Goal: Information Seeking & Learning: Learn about a topic

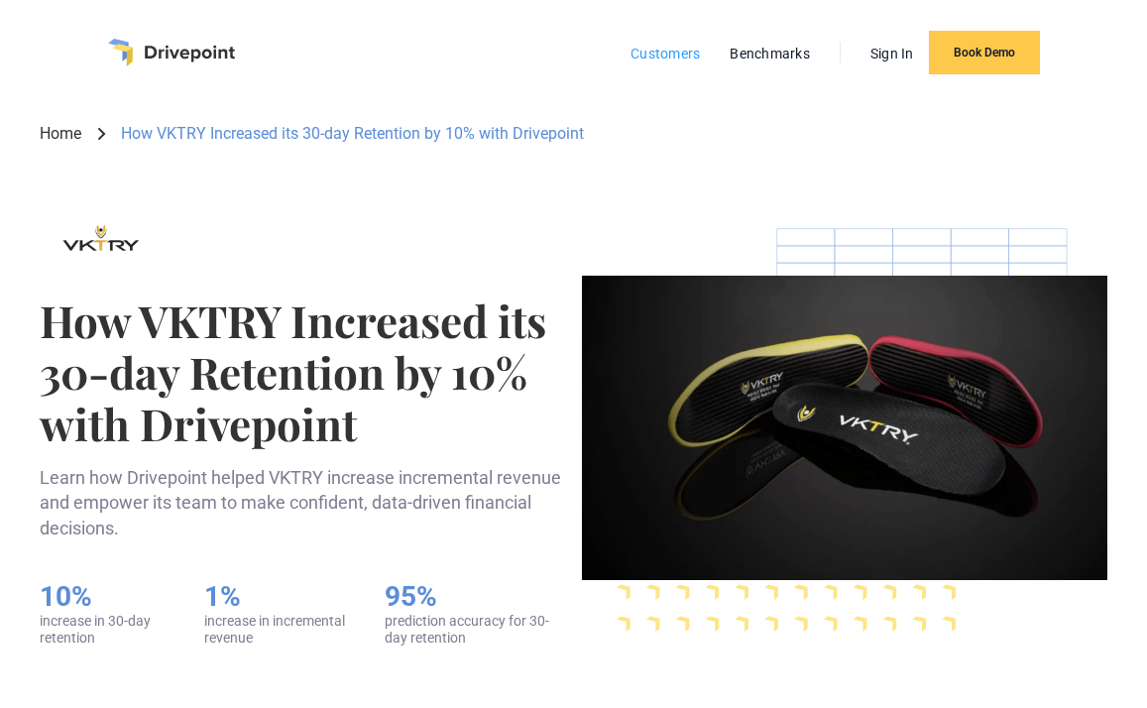
click at [671, 43] on link "Customers" at bounding box center [664, 54] width 89 height 26
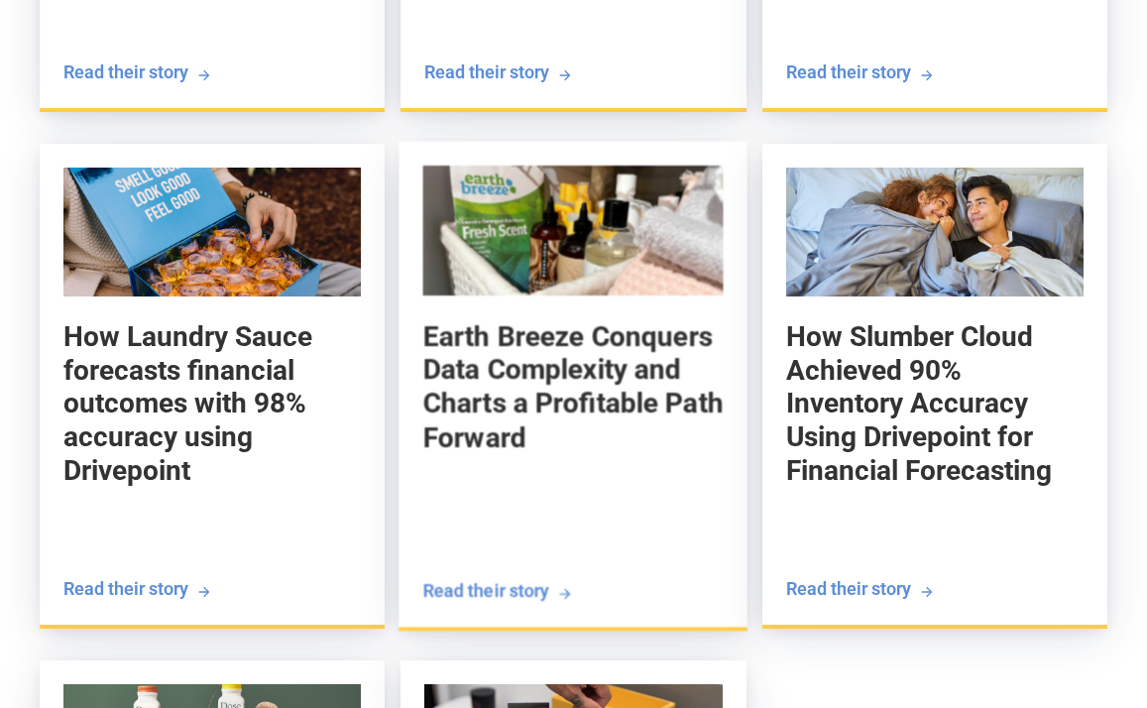
scroll to position [2828, 0]
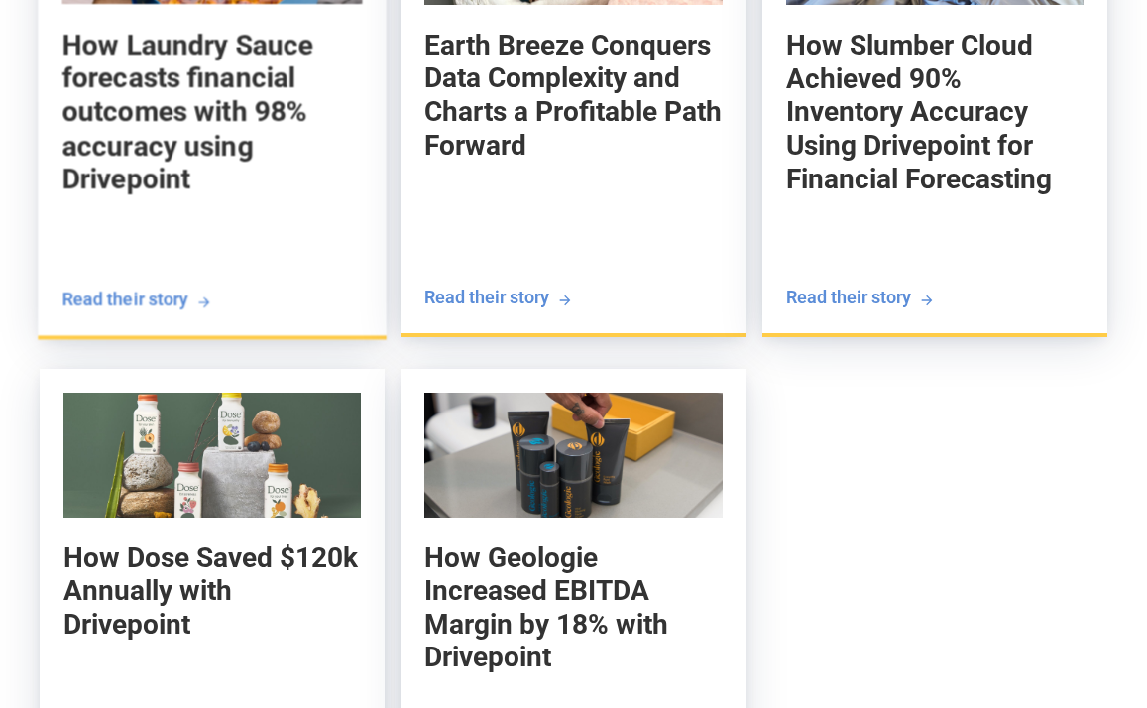
click at [266, 209] on div "How Laundry Sauce forecasts financial outcomes with 98% accuracy using Drivepoi…" at bounding box center [211, 158] width 300 height 259
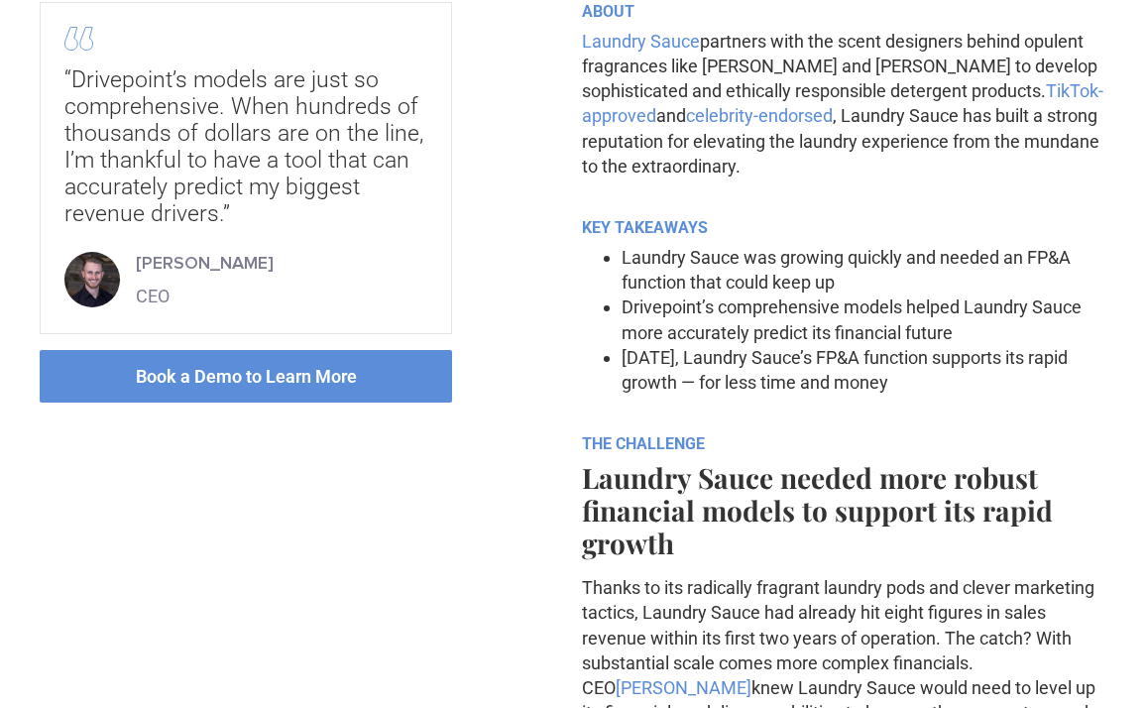
scroll to position [765, 0]
